Goal: Task Accomplishment & Management: Use online tool/utility

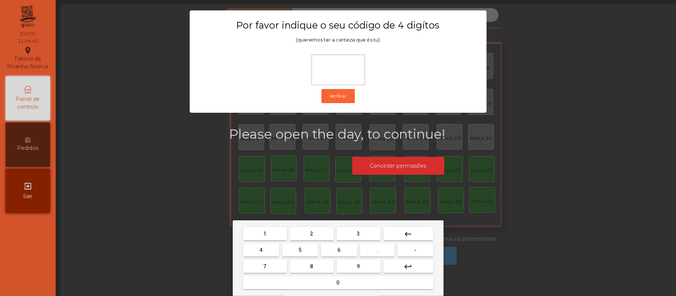
click at [317, 232] on button "2" at bounding box center [312, 233] width 44 height 13
click at [341, 250] on span "6" at bounding box center [339, 250] width 3 height 6
click at [271, 233] on button "1" at bounding box center [265, 233] width 44 height 13
click at [303, 250] on button "5" at bounding box center [300, 250] width 36 height 13
type input "****"
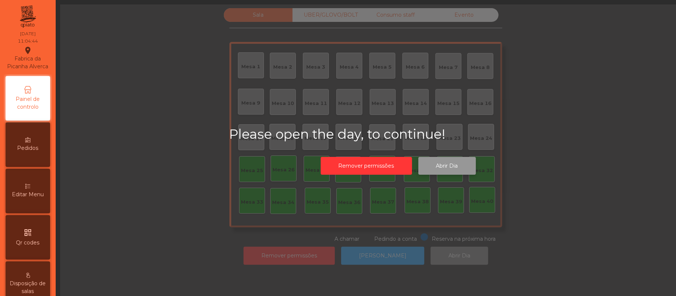
click at [458, 163] on button "Abrir Dia" at bounding box center [448, 166] width 58 height 18
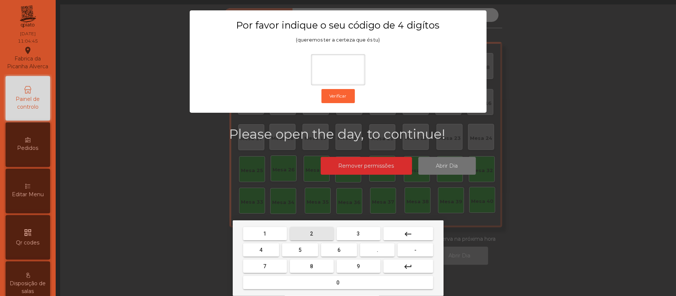
click at [319, 229] on button "2" at bounding box center [312, 233] width 44 height 13
click at [339, 251] on span "6" at bounding box center [339, 250] width 3 height 6
click at [273, 231] on button "1" at bounding box center [265, 233] width 44 height 13
click at [300, 251] on span "5" at bounding box center [300, 250] width 3 height 6
type input "****"
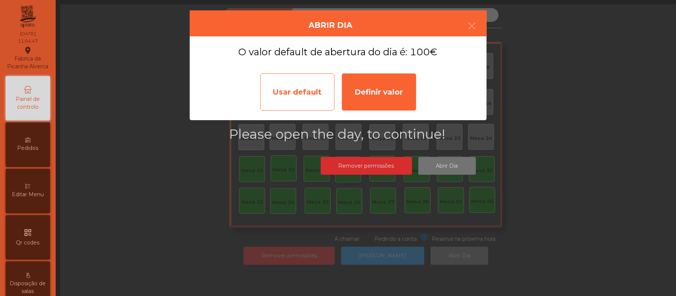
click at [304, 92] on div "Usar default" at bounding box center [297, 92] width 74 height 37
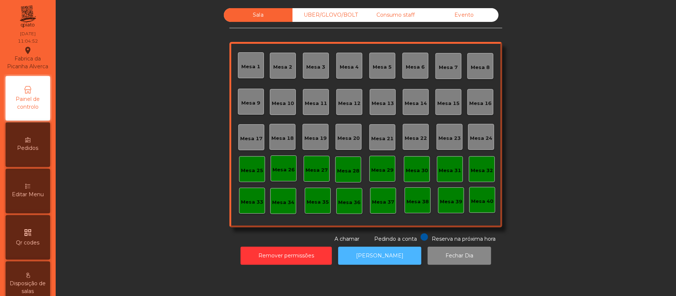
click at [384, 256] on button "[PERSON_NAME]" at bounding box center [379, 256] width 83 height 18
click at [451, 195] on div "Mesa 39" at bounding box center [451, 200] width 22 height 10
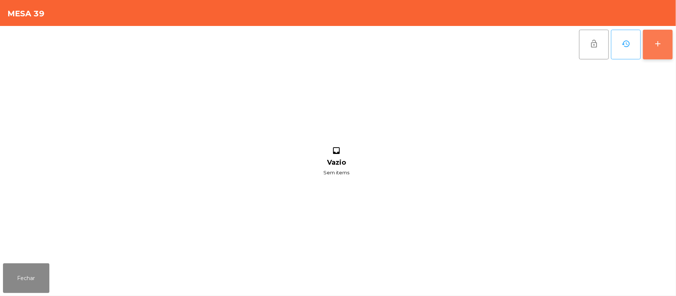
click at [659, 40] on div "add" at bounding box center [658, 43] width 9 height 9
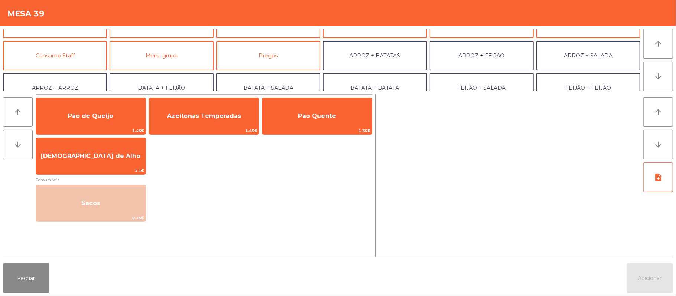
scroll to position [64, 0]
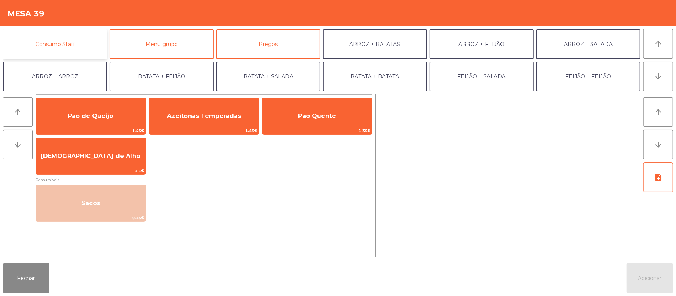
click at [82, 43] on button "Consumo Staff" at bounding box center [55, 44] width 104 height 30
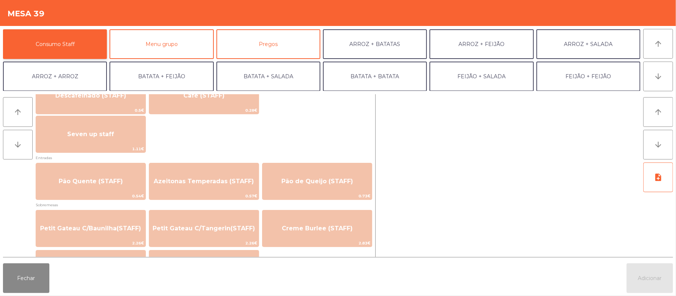
scroll to position [455, 0]
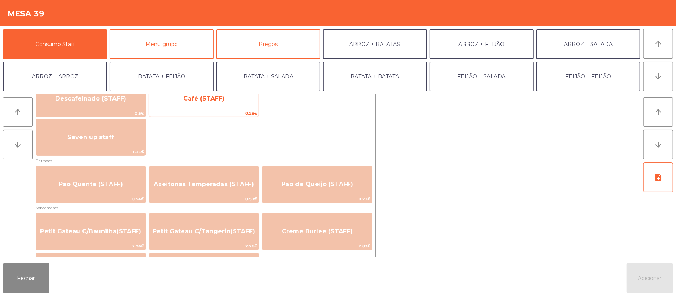
click at [222, 106] on span "Café (STAFF)" at bounding box center [204, 99] width 110 height 20
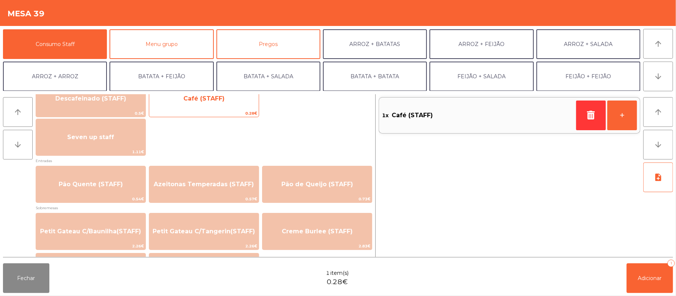
click at [221, 109] on div "Café (STAFF) 0.28€" at bounding box center [204, 98] width 110 height 37
click at [222, 110] on span "0.28€" at bounding box center [204, 113] width 110 height 7
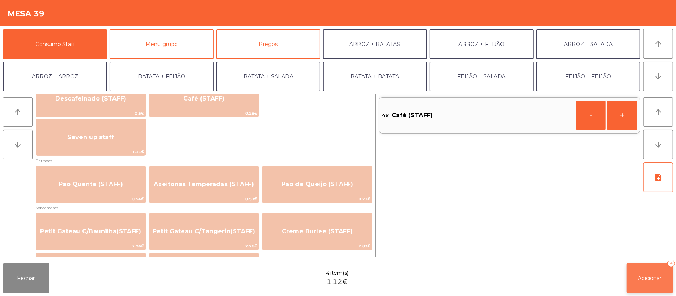
click at [643, 279] on span "Adicionar" at bounding box center [650, 278] width 24 height 7
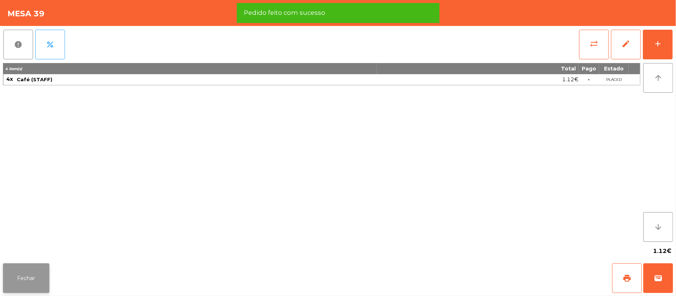
click at [9, 267] on button "Fechar" at bounding box center [26, 279] width 46 height 30
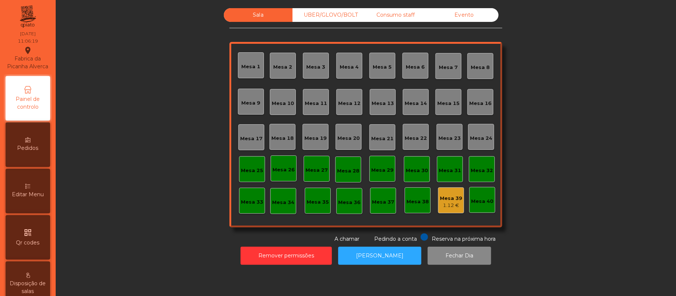
click at [376, 198] on div "Mesa 37" at bounding box center [383, 201] width 22 height 10
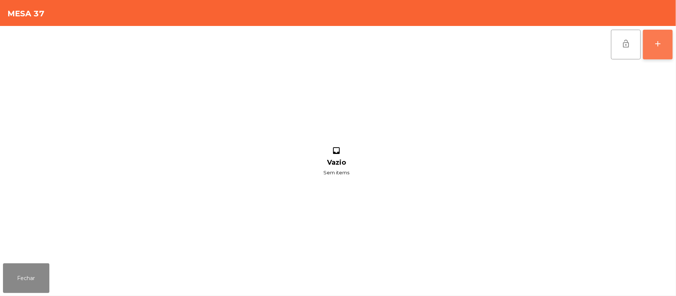
click at [657, 45] on div "add" at bounding box center [658, 43] width 9 height 9
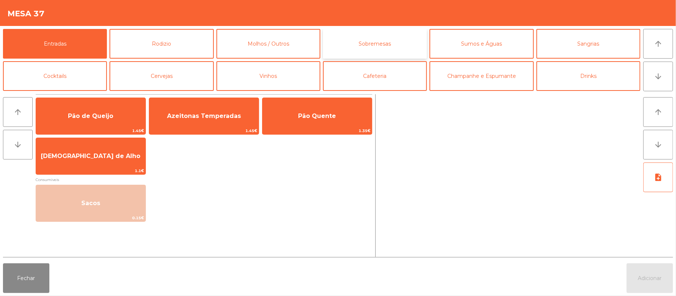
click at [383, 48] on button "Sobremesas" at bounding box center [375, 44] width 104 height 30
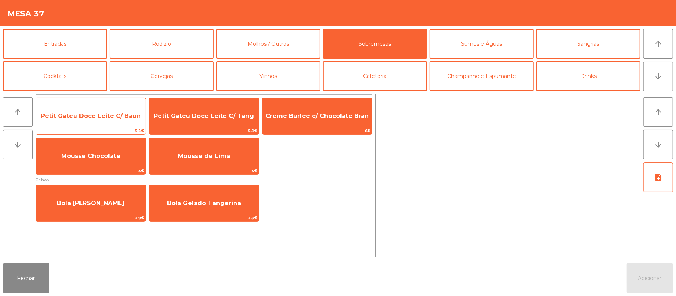
click at [103, 114] on span "Petit Gateu Doce Leite C/ Baun" at bounding box center [91, 116] width 100 height 7
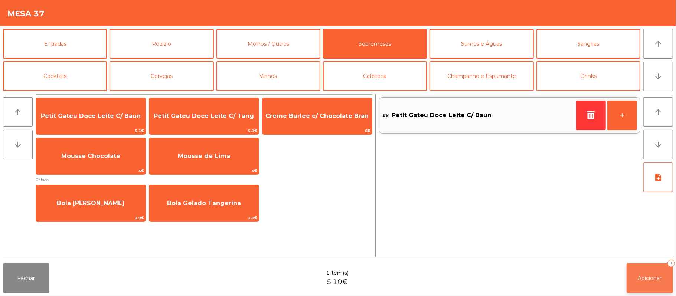
click at [656, 284] on button "Adicionar 1" at bounding box center [650, 279] width 46 height 30
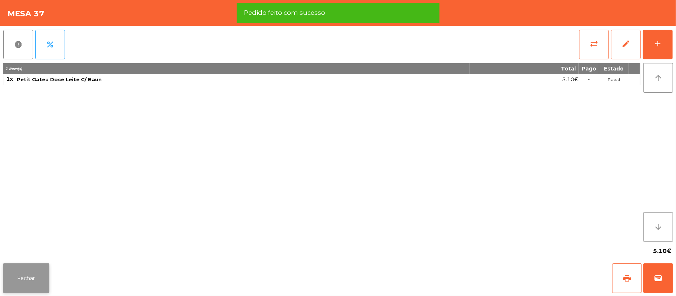
click at [27, 284] on button "Fechar" at bounding box center [26, 279] width 46 height 30
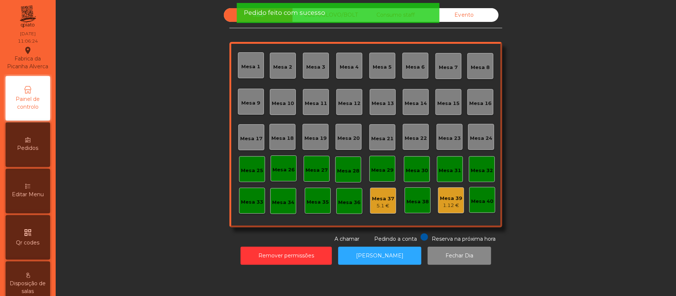
click at [241, 71] on div "Mesa 1" at bounding box center [251, 65] width 26 height 26
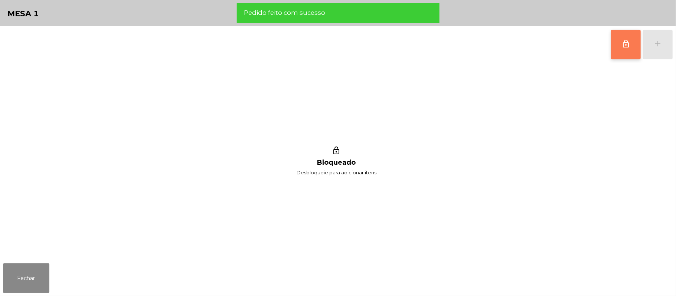
click at [628, 45] on span "lock_outline" at bounding box center [626, 43] width 9 height 9
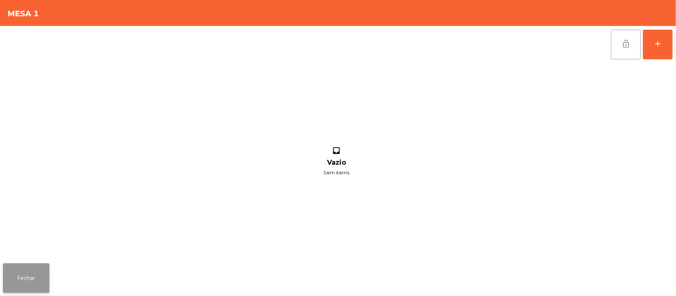
click at [24, 292] on button "Fechar" at bounding box center [26, 279] width 46 height 30
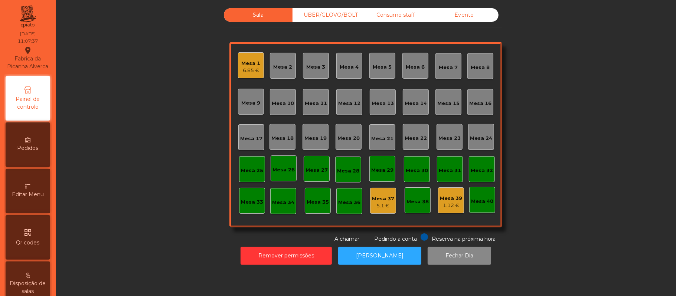
click at [244, 61] on div "Mesa 1" at bounding box center [251, 63] width 19 height 7
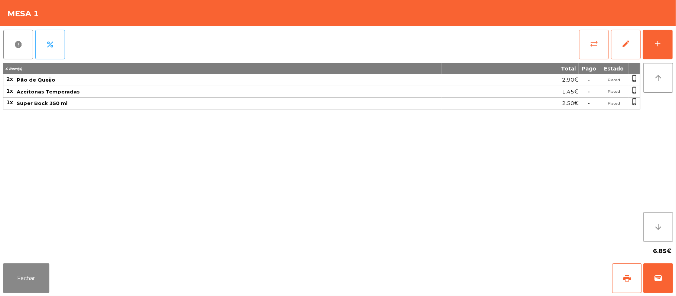
click at [588, 46] on button "sync_alt" at bounding box center [594, 45] width 30 height 30
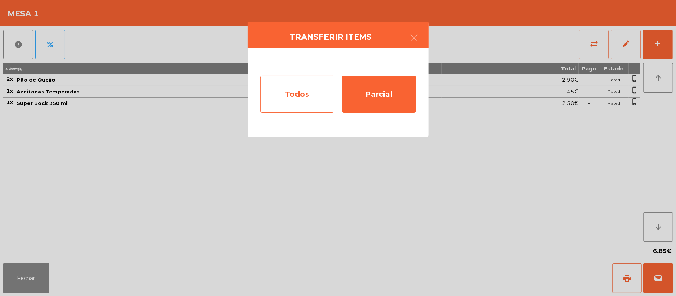
click at [288, 90] on div "Todos" at bounding box center [297, 94] width 74 height 37
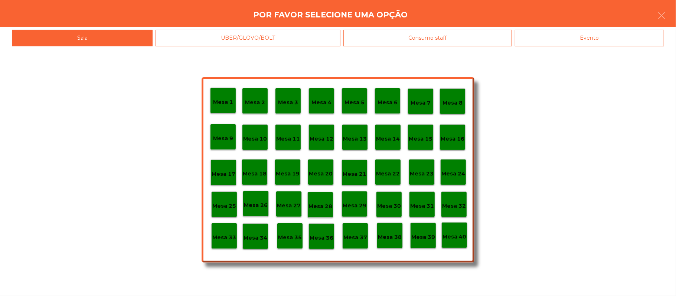
click at [355, 233] on div "Mesa 37" at bounding box center [356, 237] width 24 height 12
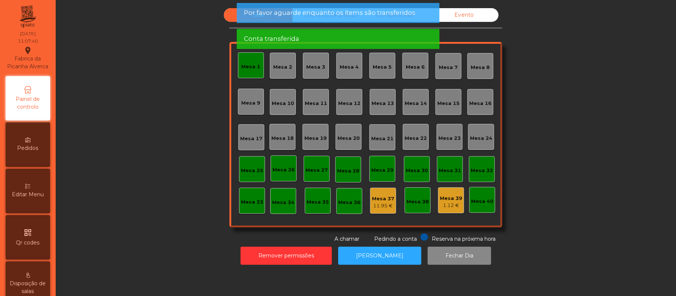
click at [244, 63] on div "Mesa 1" at bounding box center [251, 66] width 19 height 7
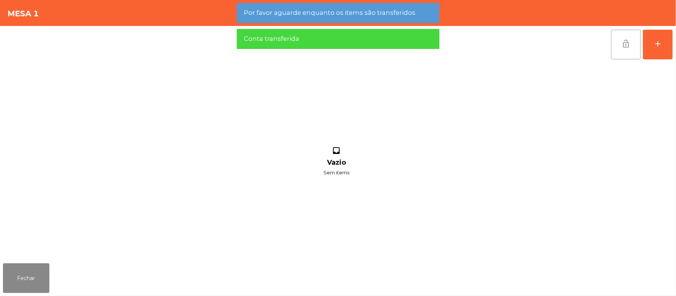
click at [612, 43] on button "lock_open" at bounding box center [626, 45] width 30 height 30
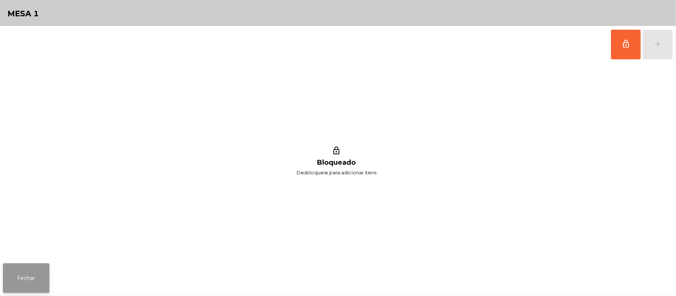
click at [33, 266] on button "Fechar" at bounding box center [26, 279] width 46 height 30
